Goal: Use online tool/utility: Utilize a website feature to perform a specific function

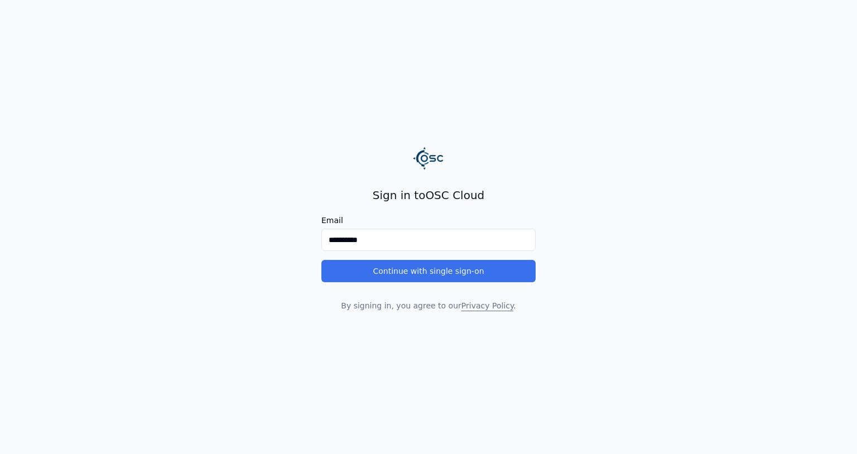
type input "**********"
click at [361, 272] on button "Continue with single sign-on" at bounding box center [428, 271] width 214 height 22
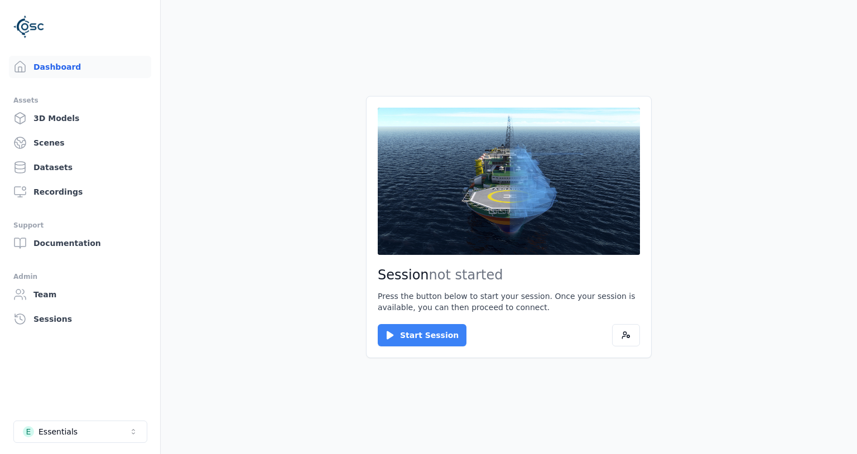
click at [413, 339] on button "Start Session" at bounding box center [422, 335] width 89 height 22
click at [419, 339] on button "Start Session" at bounding box center [422, 335] width 89 height 22
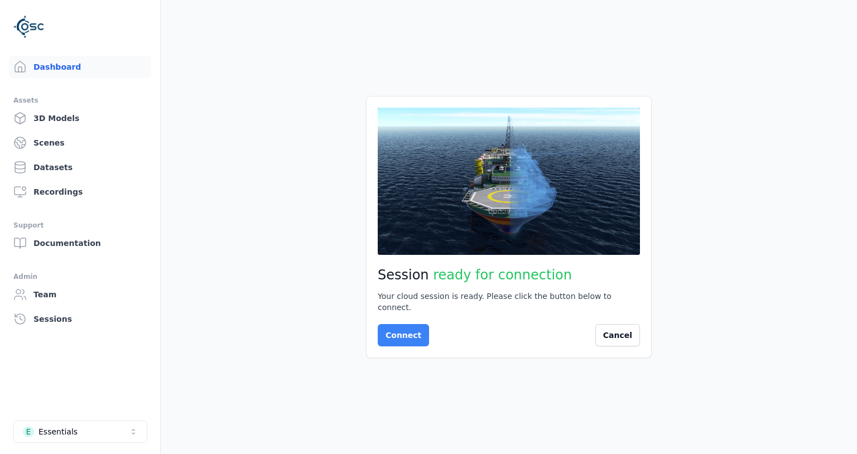
click at [420, 334] on button "Connect" at bounding box center [403, 335] width 51 height 22
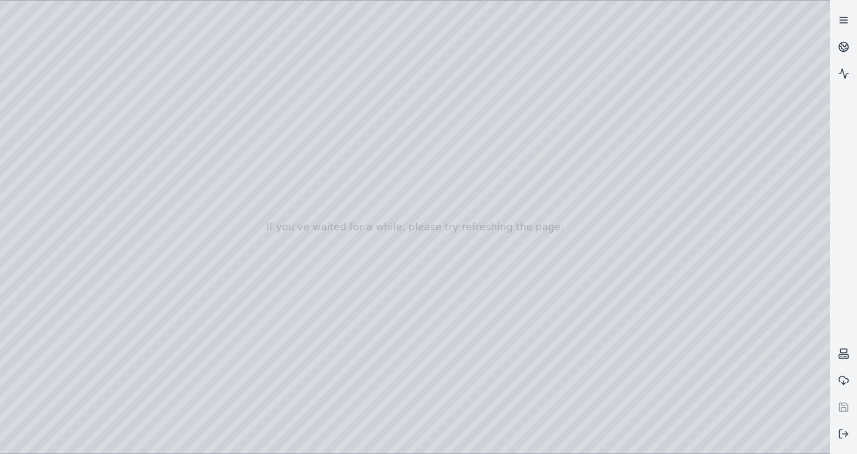
click at [845, 21] on icon at bounding box center [843, 20] width 11 height 11
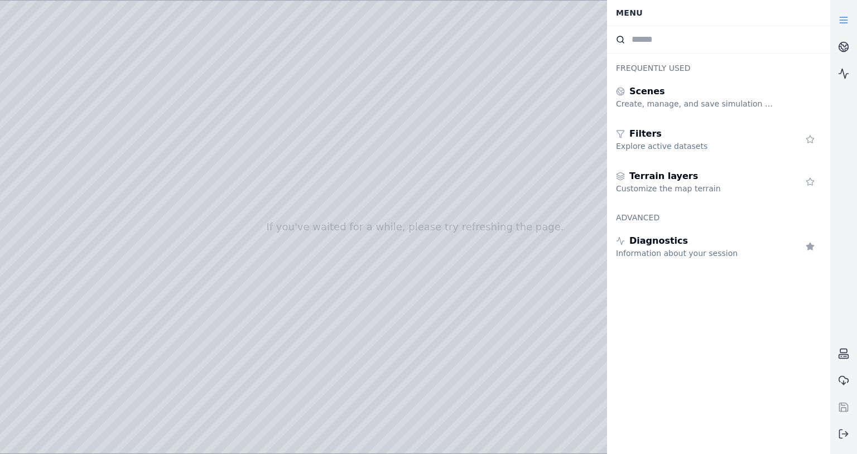
click at [836, 27] on link at bounding box center [843, 20] width 27 height 27
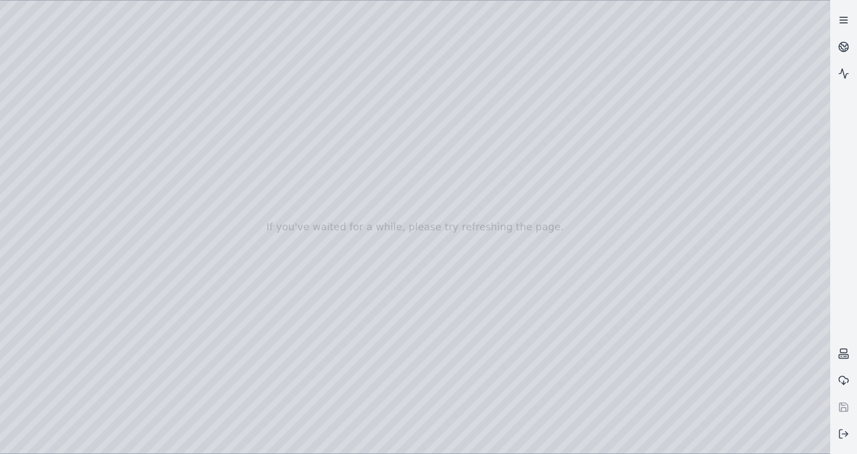
click at [843, 22] on icon at bounding box center [843, 20] width 11 height 11
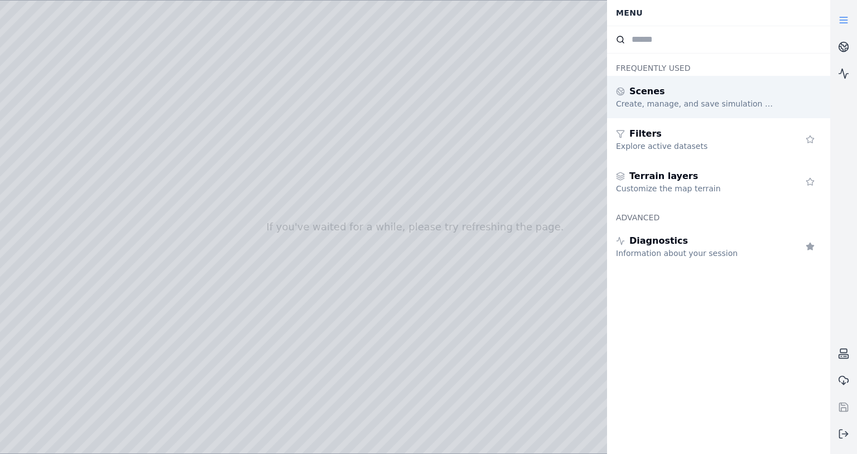
click at [719, 83] on div "Scenes Create, manage, and save simulation scenes" at bounding box center [718, 97] width 223 height 42
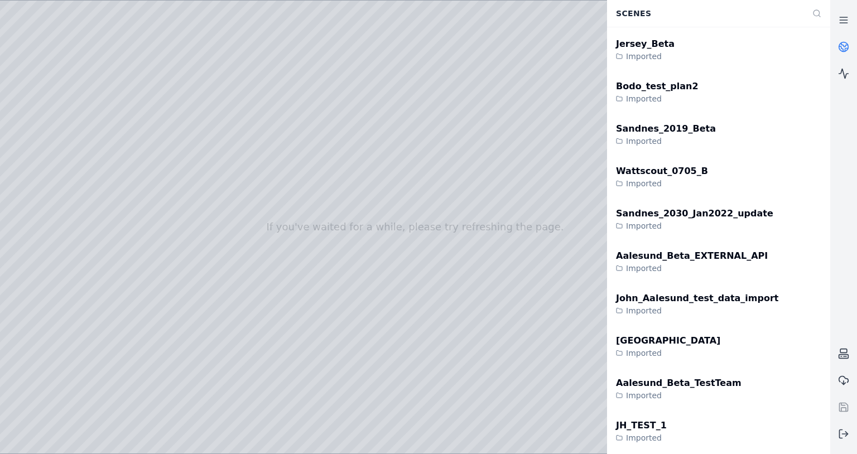
scroll to position [2344, 0]
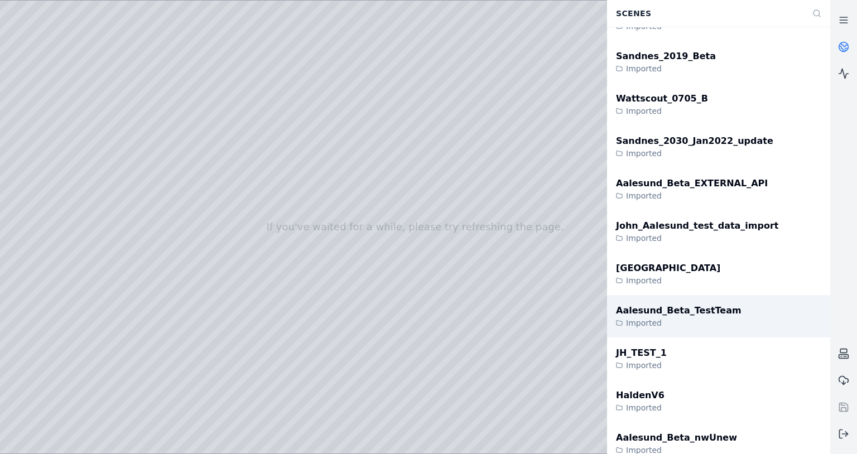
click at [681, 310] on div "Aalesund_Beta_TestTeam" at bounding box center [679, 310] width 126 height 13
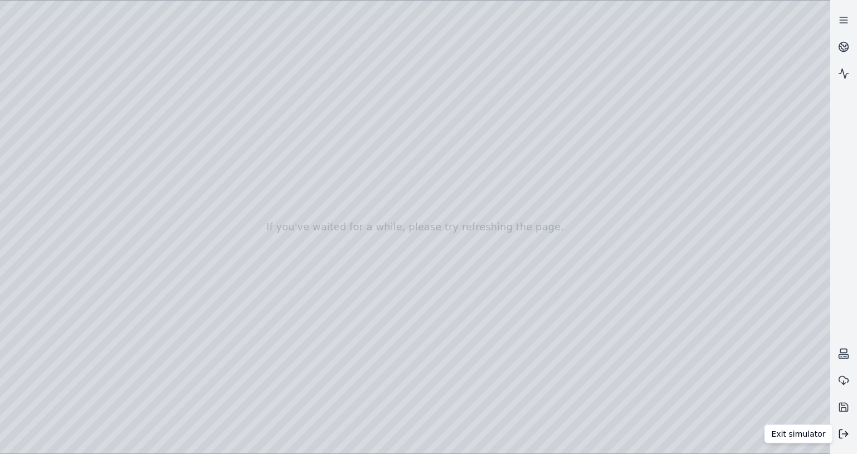
click at [838, 433] on icon at bounding box center [843, 434] width 11 height 11
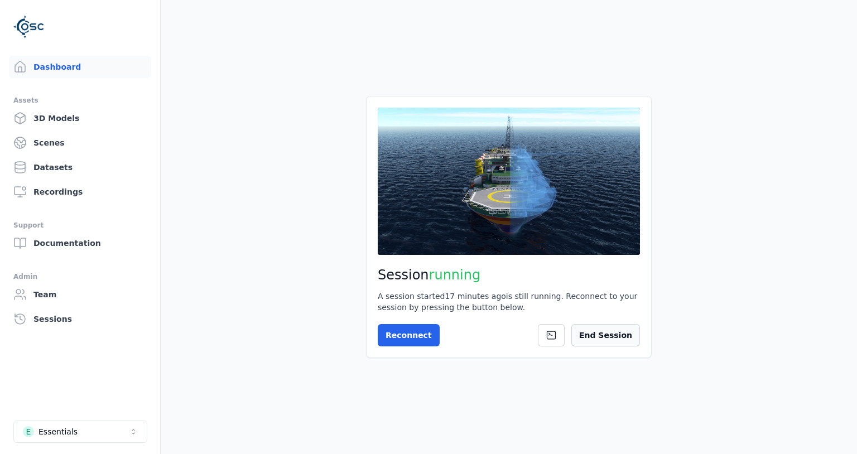
click at [598, 341] on button "End Session" at bounding box center [605, 335] width 69 height 22
